Goal: Task Accomplishment & Management: Use online tool/utility

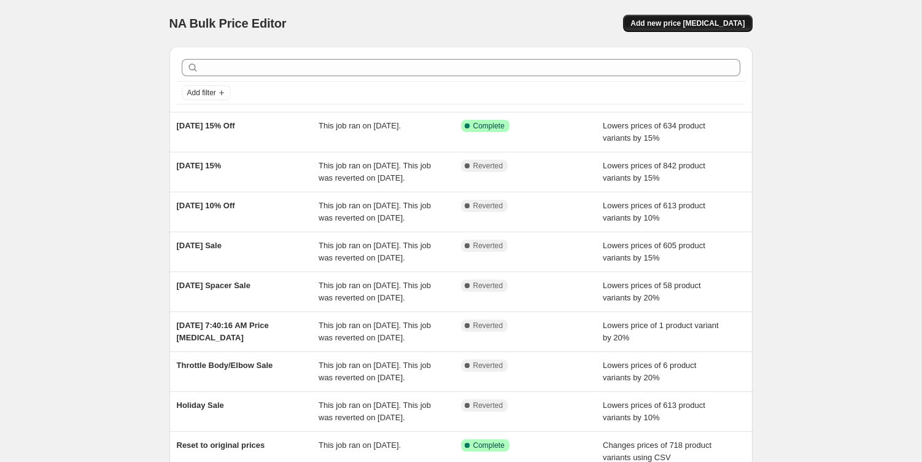
click at [682, 18] on span "Add new price [MEDICAL_DATA]" at bounding box center [687, 23] width 114 height 10
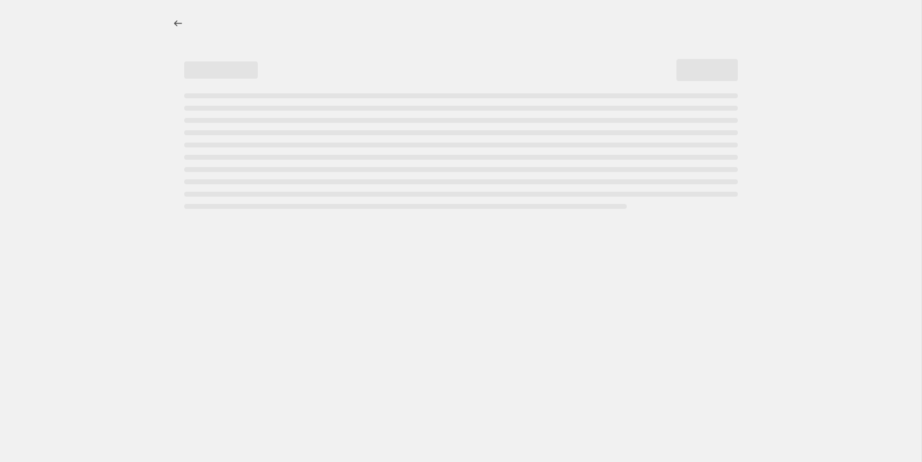
select select "percentage"
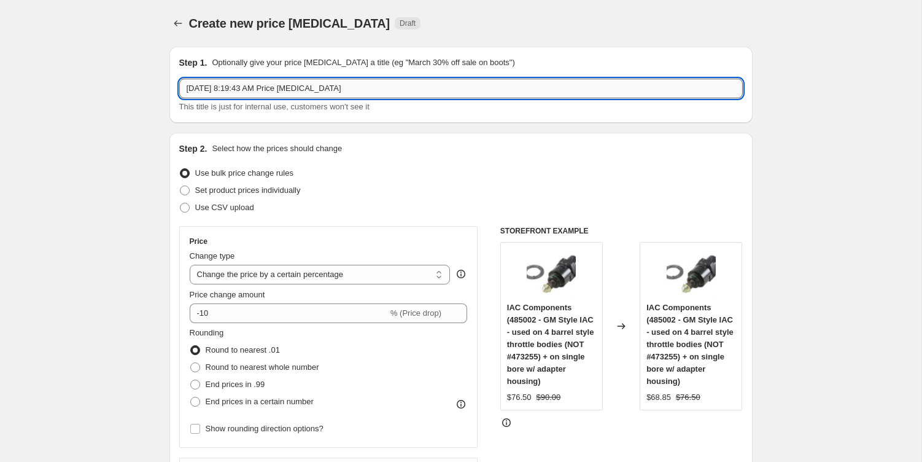
click at [301, 88] on input "[DATE] 8:19:43 AM Price [MEDICAL_DATA]" at bounding box center [460, 89] width 563 height 20
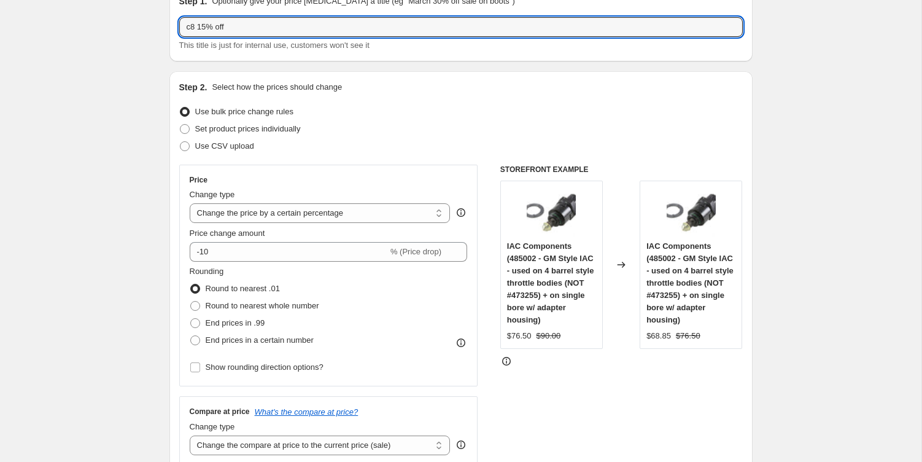
scroll to position [80, 0]
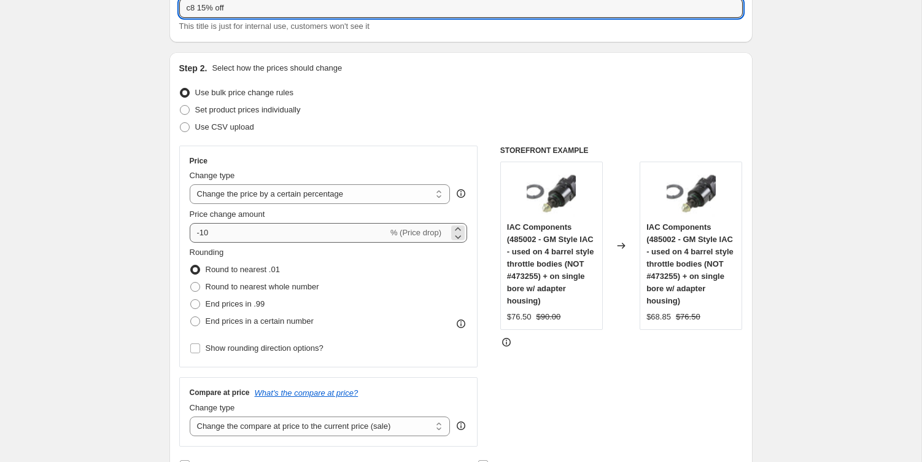
type input "c8 15% off"
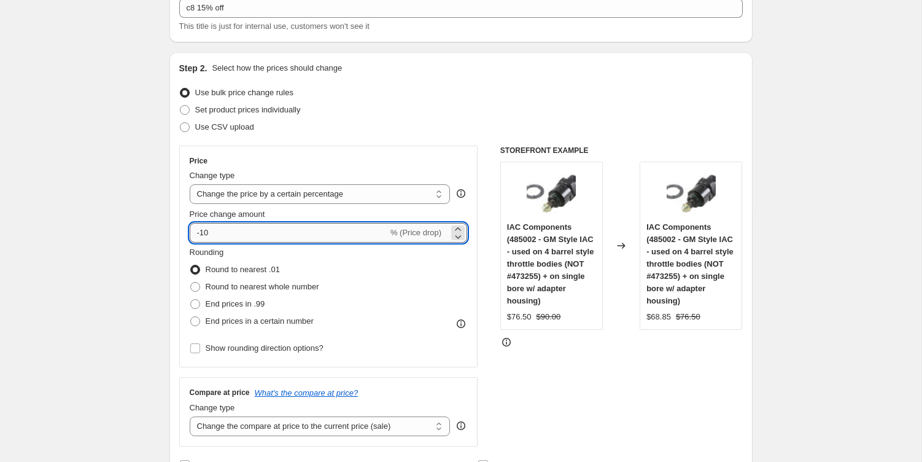
click at [265, 236] on input "-10" at bounding box center [289, 233] width 198 height 20
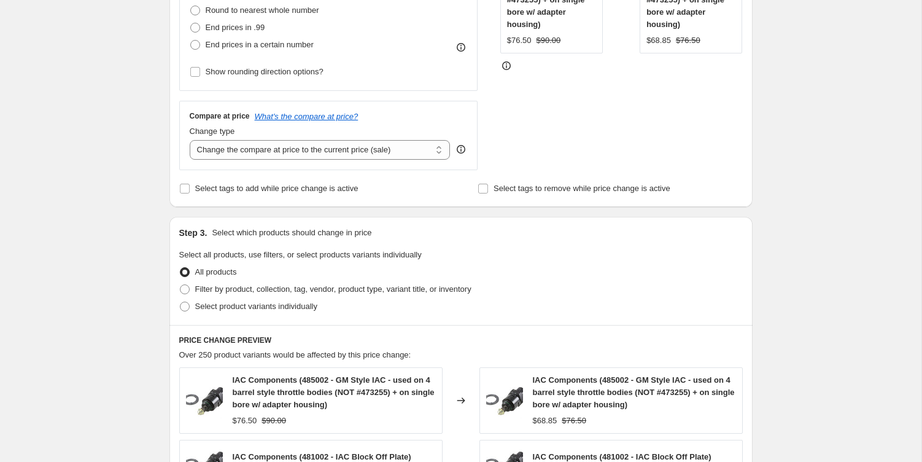
scroll to position [363, 0]
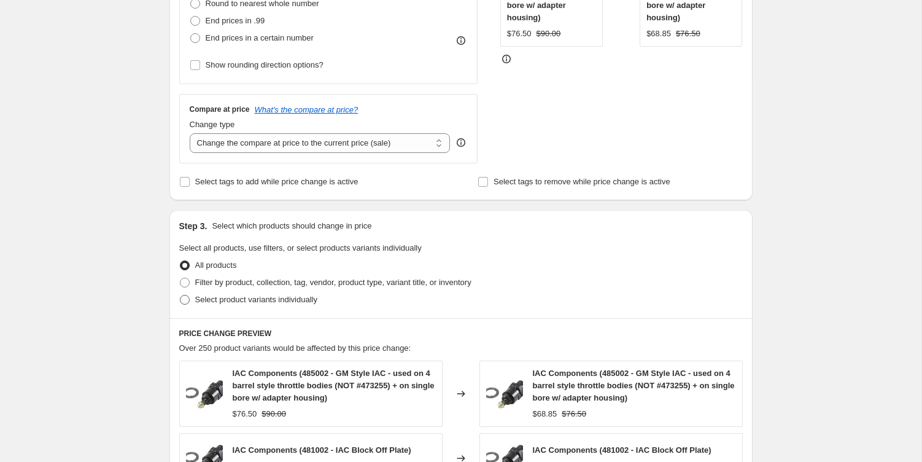
type input "-15"
click at [182, 298] on span at bounding box center [185, 300] width 10 height 10
click at [180, 295] on input "Select product variants individually" at bounding box center [180, 295] width 1 height 1
radio input "true"
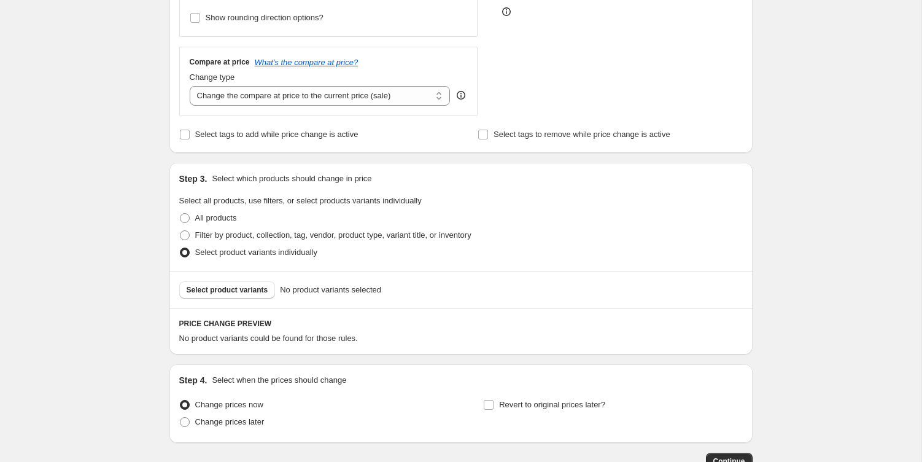
scroll to position [445, 0]
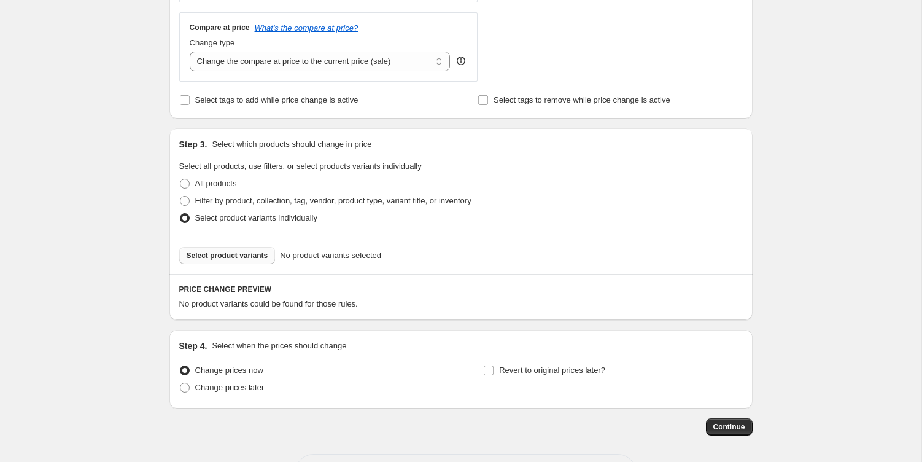
click at [241, 262] on button "Select product variants" at bounding box center [227, 255] width 96 height 17
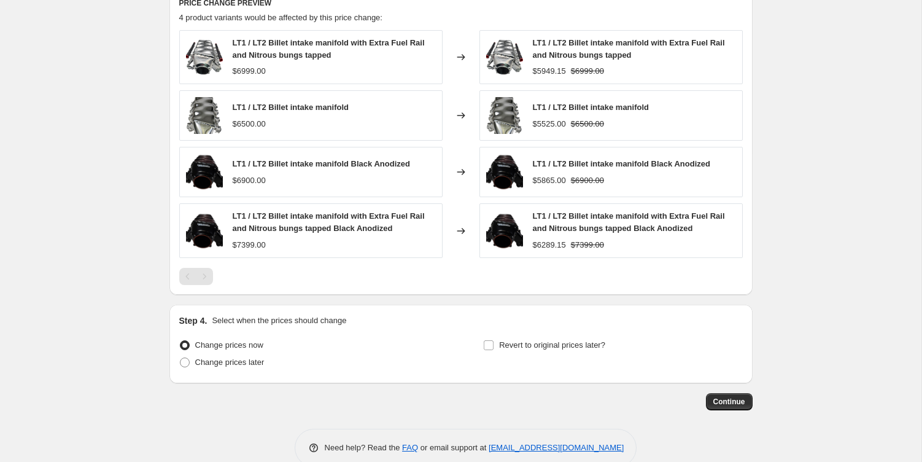
scroll to position [754, 0]
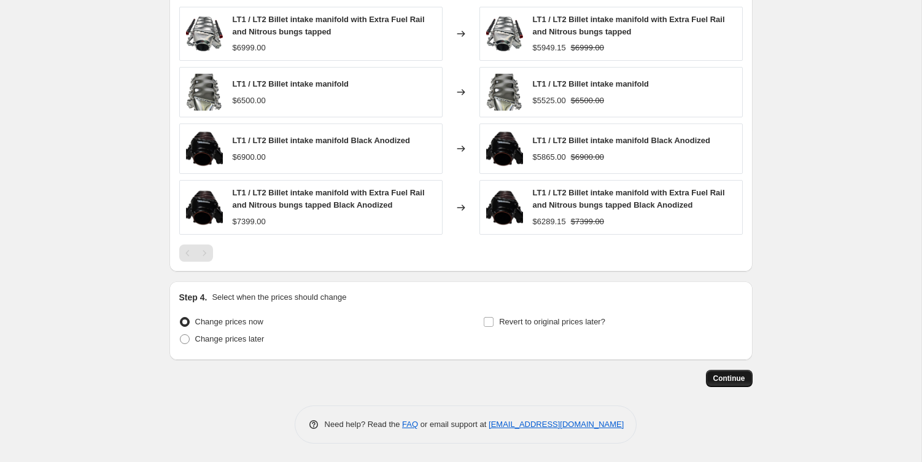
click at [722, 378] on span "Continue" at bounding box center [729, 378] width 32 height 10
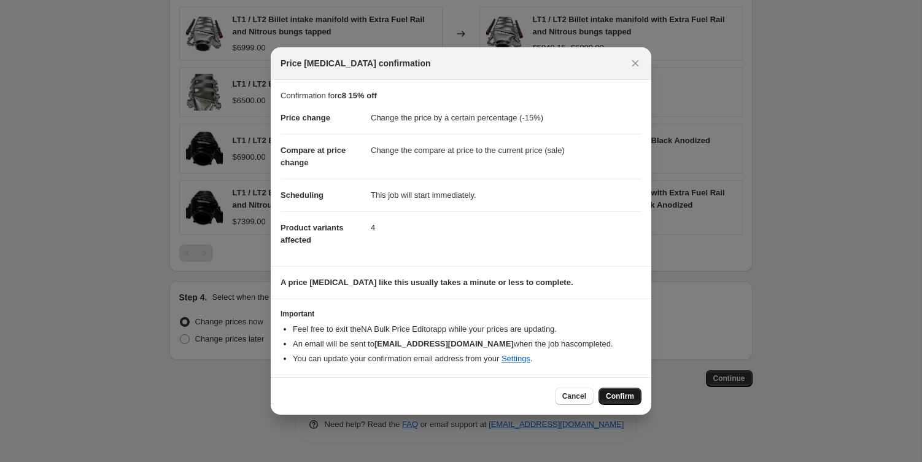
click at [617, 395] on span "Confirm" at bounding box center [620, 396] width 28 height 10
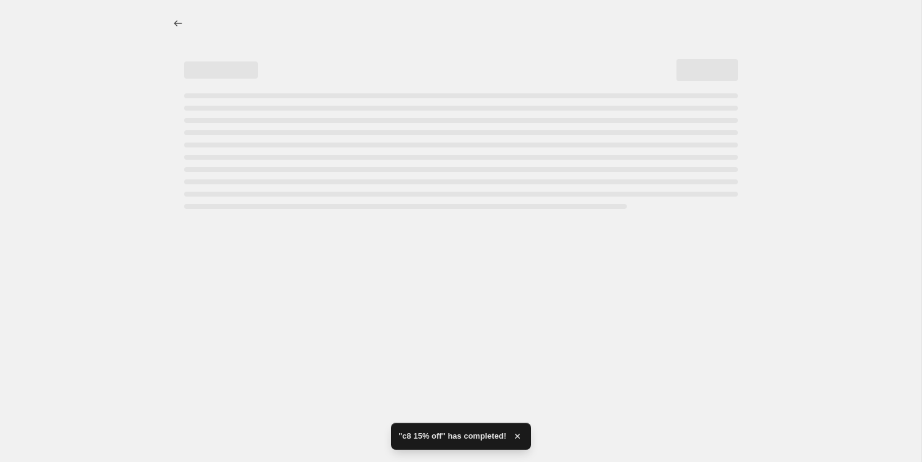
select select "percentage"
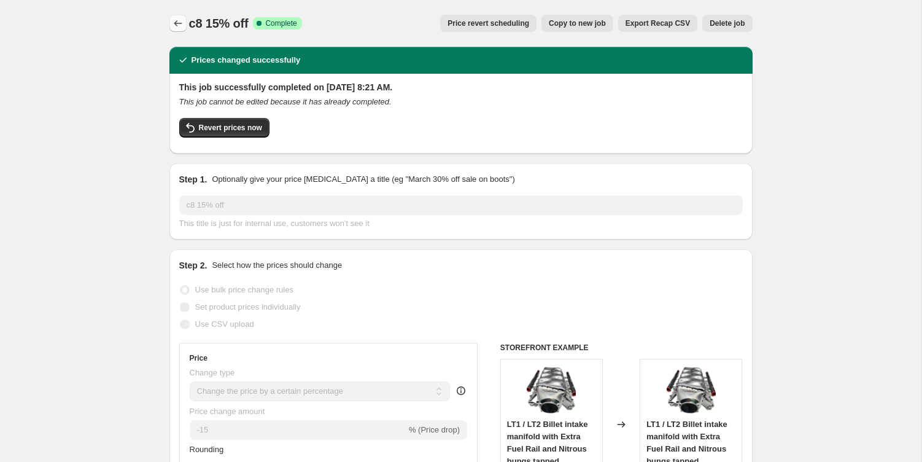
click at [179, 28] on icon "Price change jobs" at bounding box center [178, 23] width 12 height 12
